Goal: Task Accomplishment & Management: Complete application form

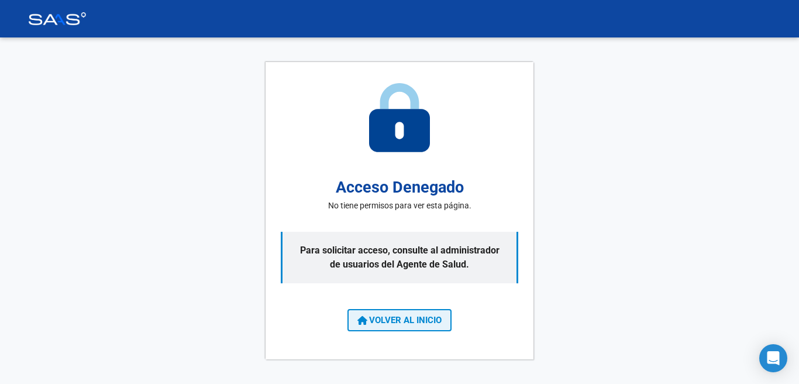
click at [378, 325] on span "VOLVER AL INICIO" at bounding box center [399, 320] width 84 height 11
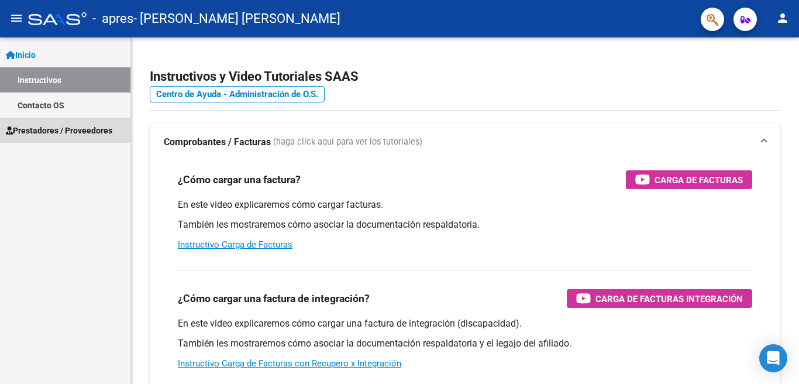
click at [51, 131] on span "Prestadores / Proveedores" at bounding box center [59, 130] width 106 height 13
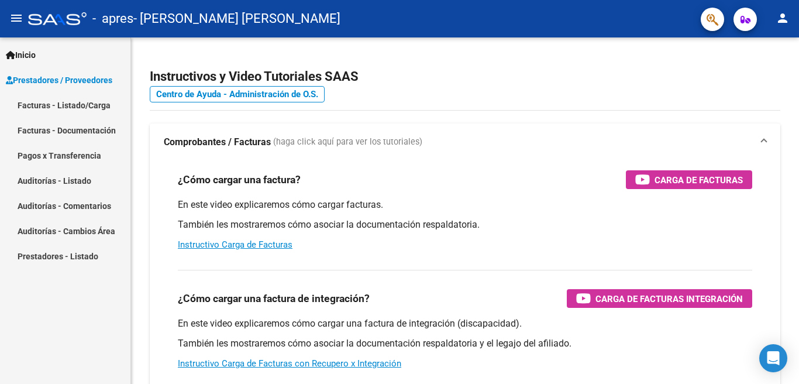
click at [44, 102] on link "Facturas - Listado/Carga" at bounding box center [65, 104] width 130 height 25
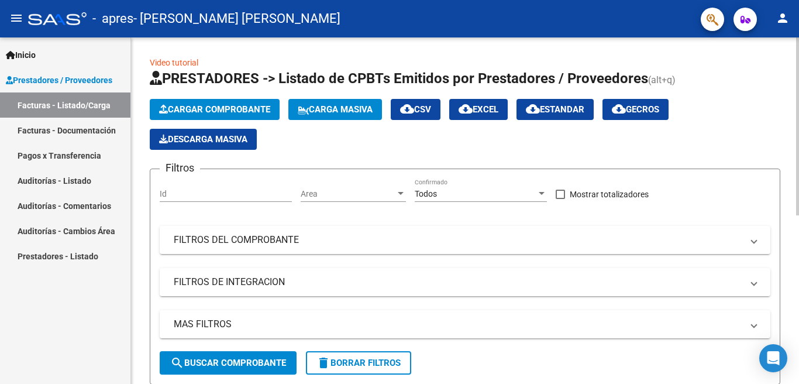
click at [241, 109] on span "Cargar Comprobante" at bounding box center [214, 109] width 111 height 11
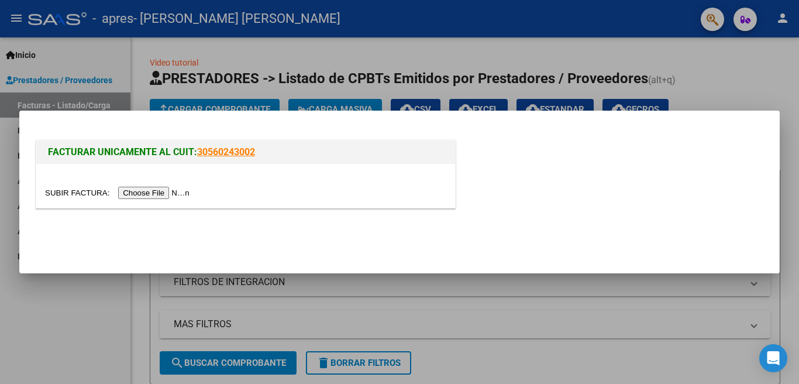
click at [188, 190] on input "file" at bounding box center [119, 193] width 148 height 12
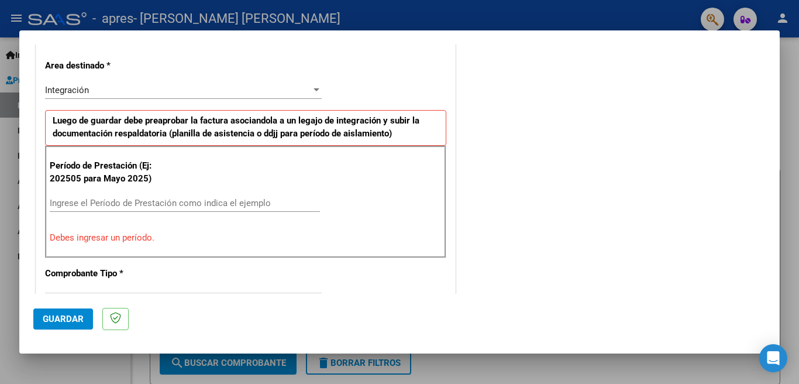
scroll to position [263, 0]
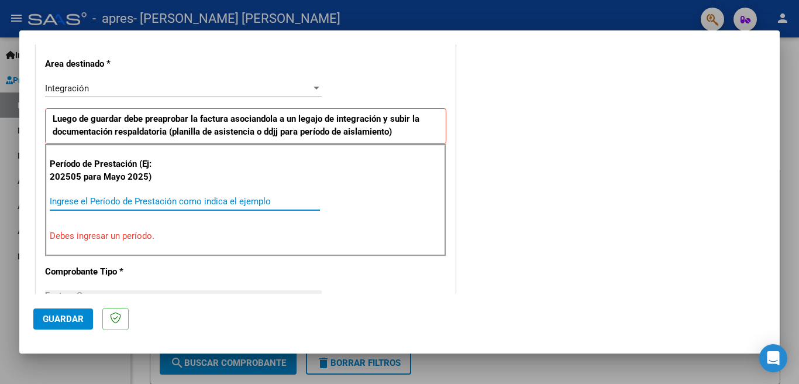
click at [235, 205] on input "Ingrese el Período de Prestación como indica el ejemplo" at bounding box center [185, 201] width 270 height 11
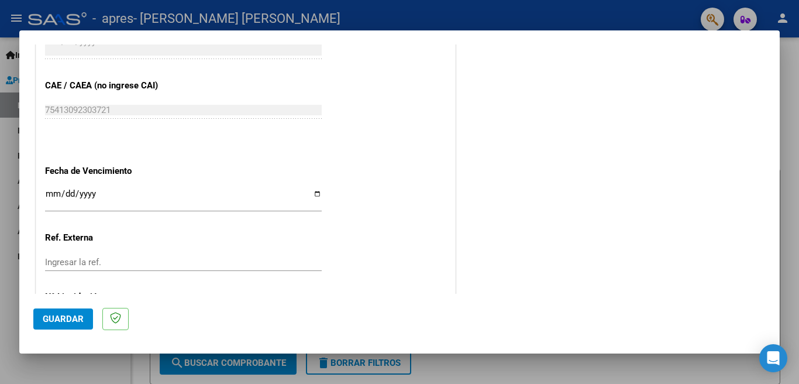
scroll to position [725, 0]
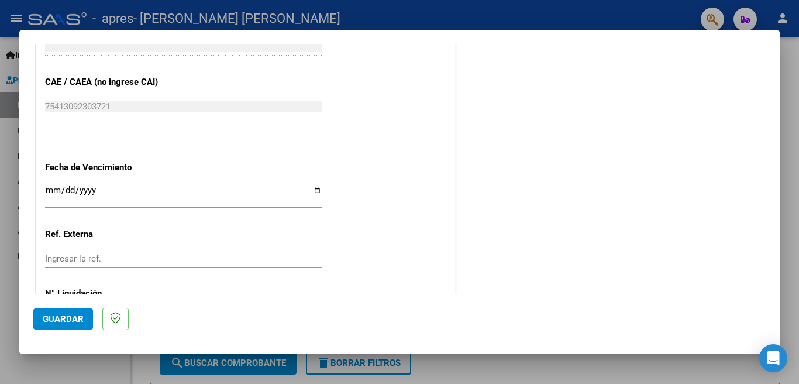
type input "202509"
click at [229, 205] on div "Ingresar la fecha" at bounding box center [183, 195] width 277 height 25
click at [317, 191] on input "Ingresar la fecha" at bounding box center [183, 194] width 277 height 19
type input "[DATE]"
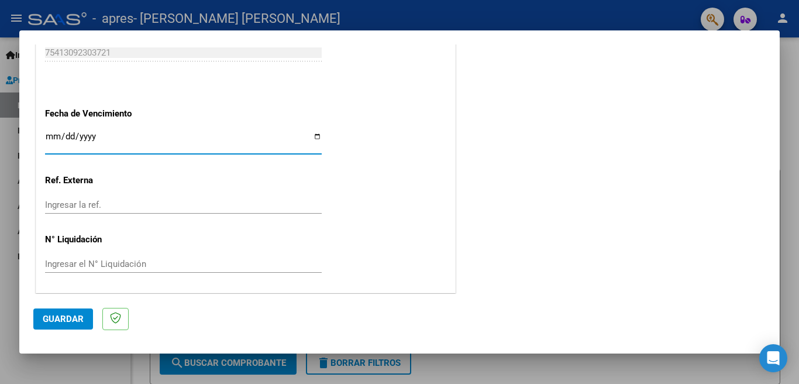
scroll to position [780, 0]
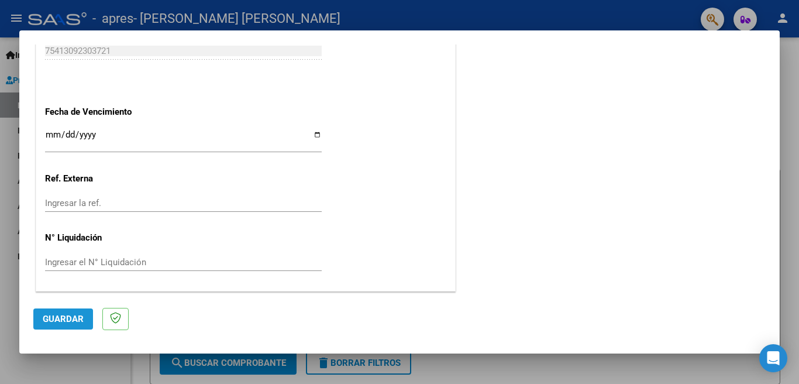
click at [81, 316] on span "Guardar" at bounding box center [63, 319] width 41 height 11
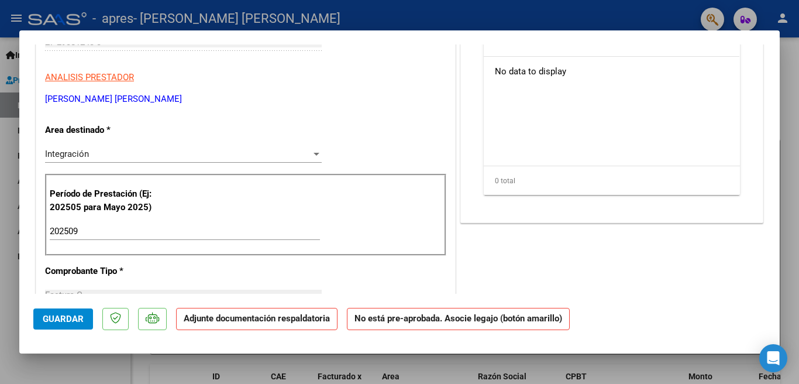
scroll to position [0, 0]
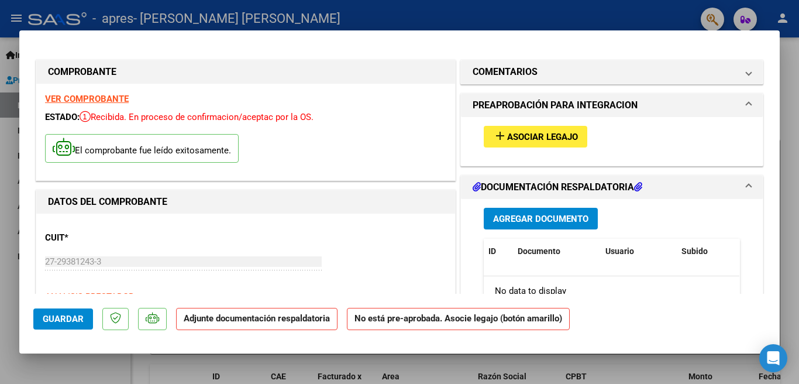
click at [559, 135] on span "Asociar Legajo" at bounding box center [542, 137] width 71 height 11
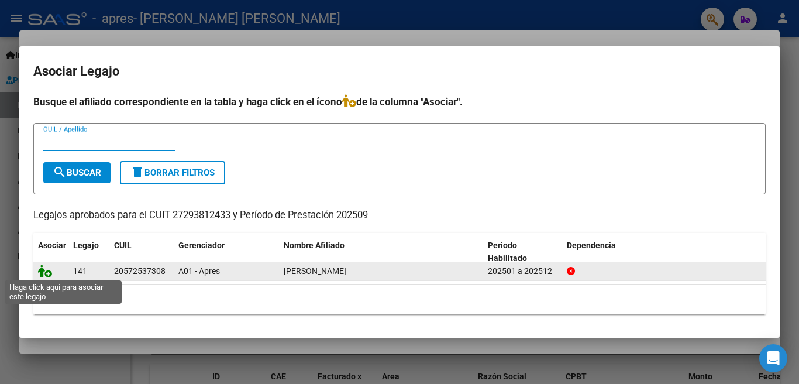
click at [46, 270] on icon at bounding box center [45, 270] width 14 height 13
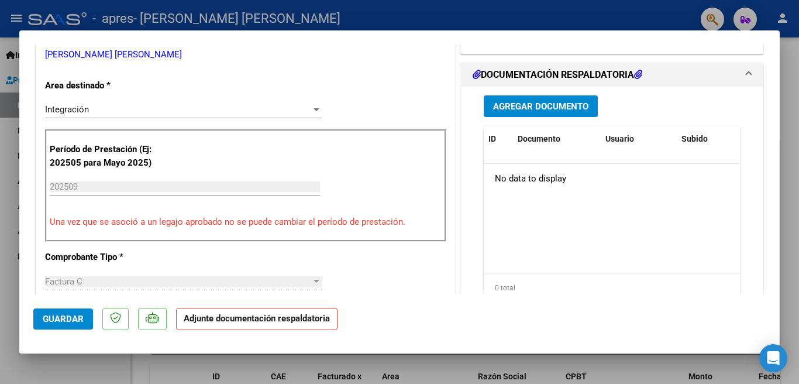
scroll to position [266, 0]
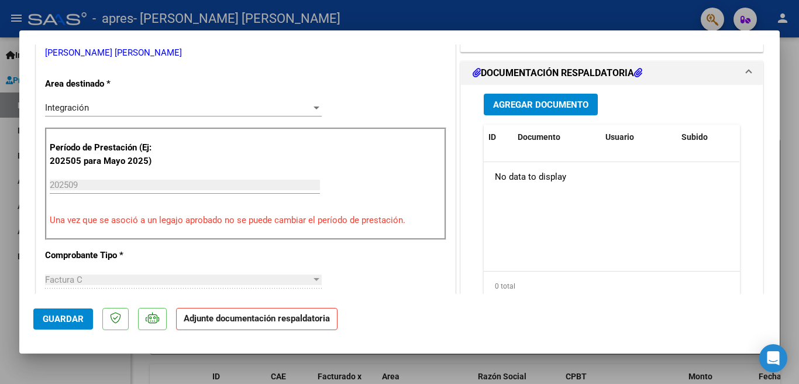
click at [569, 105] on span "Agregar Documento" at bounding box center [540, 104] width 95 height 11
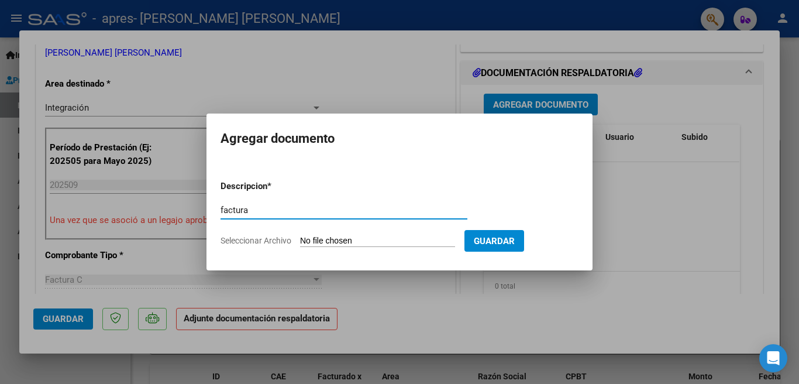
type input "factura"
click at [402, 241] on input "Seleccionar Archivo" at bounding box center [377, 241] width 155 height 11
type input "C:\fakepath\27293812433_011_00002_00000687.pdf"
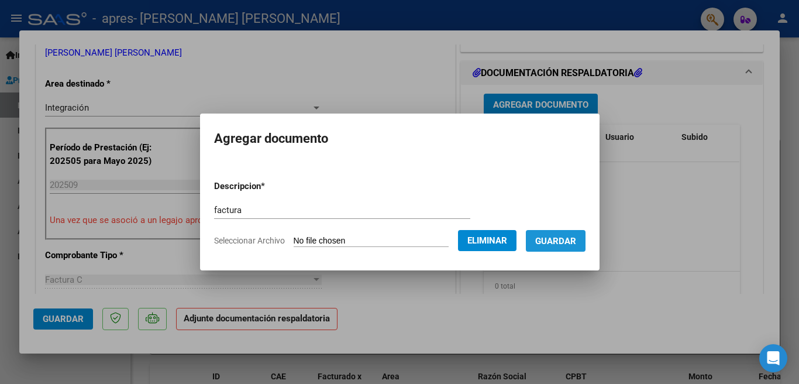
click at [576, 239] on span "Guardar" at bounding box center [555, 241] width 41 height 11
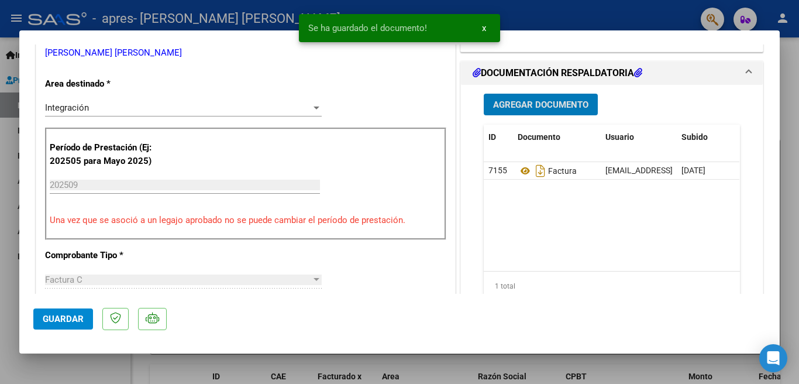
click at [554, 103] on span "Agregar Documento" at bounding box center [540, 104] width 95 height 11
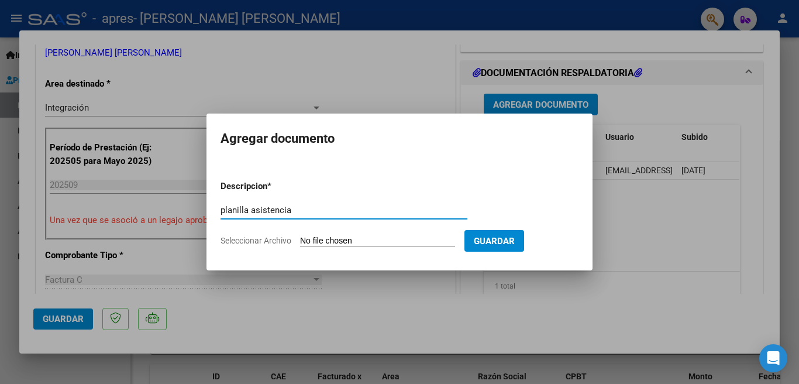
type input "planilla asistencia"
click at [438, 241] on input "Seleccionar Archivo" at bounding box center [377, 241] width 155 height 11
type input "C:\fakepath\20251008_102938.pdf"
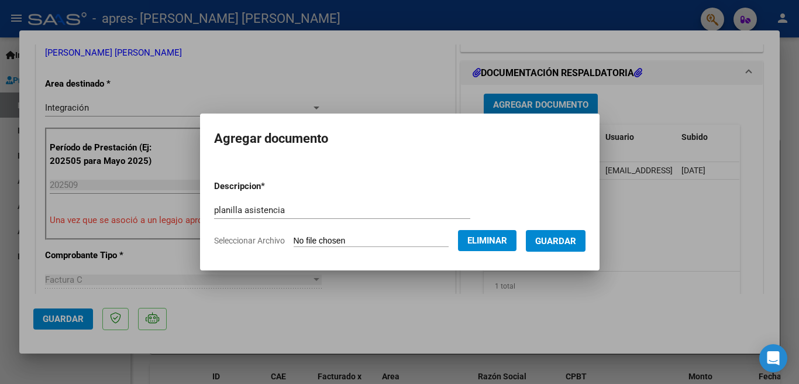
click at [572, 238] on span "Guardar" at bounding box center [555, 241] width 41 height 11
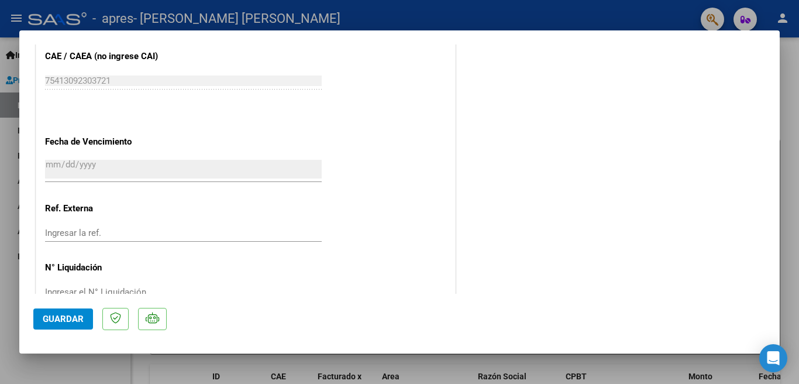
scroll to position [770, 0]
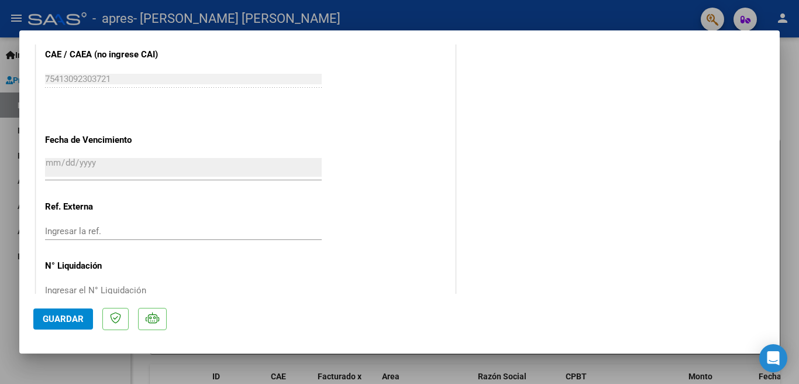
click at [64, 321] on span "Guardar" at bounding box center [63, 319] width 41 height 11
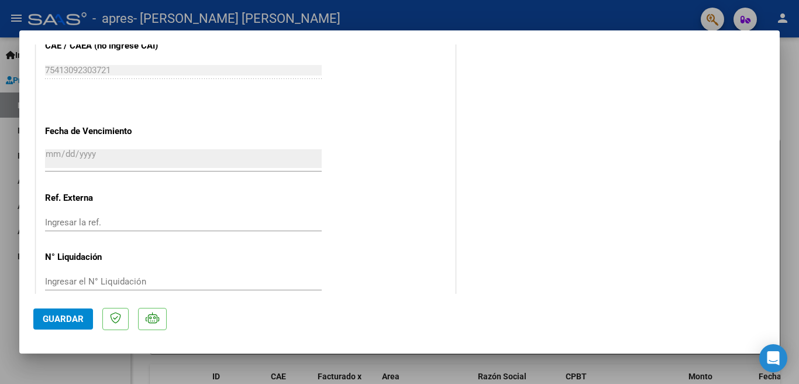
scroll to position [798, 0]
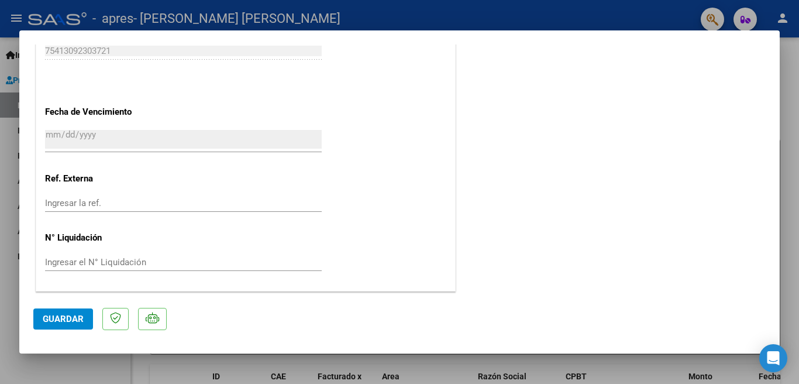
click at [794, 214] on div at bounding box center [399, 192] width 799 height 384
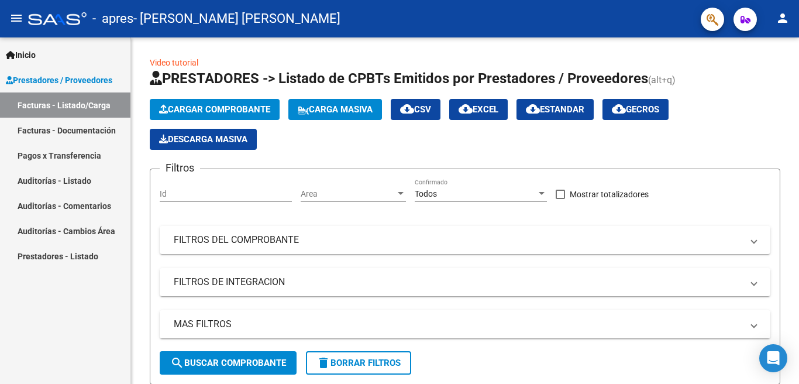
click at [77, 78] on span "Prestadores / Proveedores" at bounding box center [59, 80] width 106 height 13
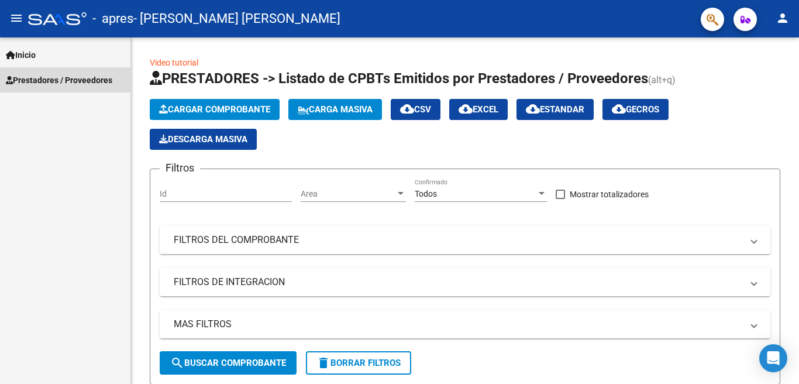
click at [44, 78] on span "Prestadores / Proveedores" at bounding box center [59, 80] width 106 height 13
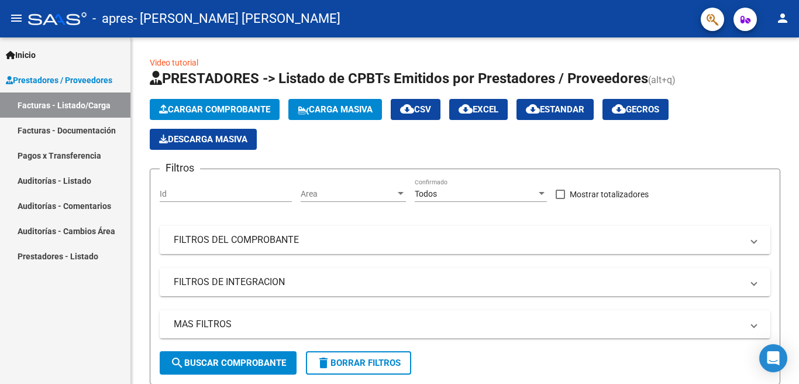
click at [54, 128] on link "Facturas - Documentación" at bounding box center [65, 130] width 130 height 25
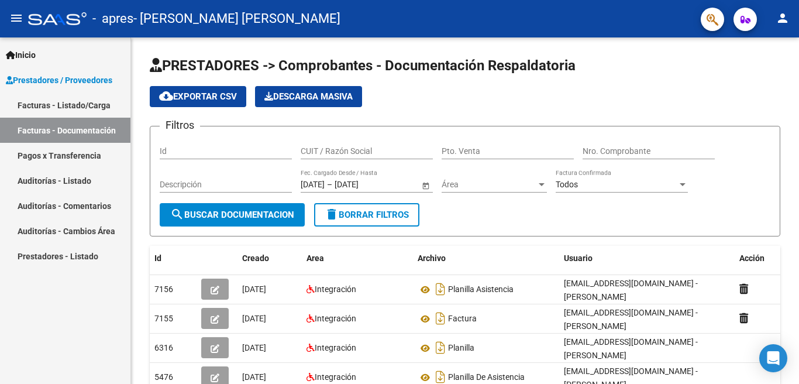
click at [782, 15] on mat-icon "person" at bounding box center [783, 18] width 14 height 14
click at [773, 76] on button "exit_to_app Salir" at bounding box center [758, 77] width 71 height 28
